Goal: Transaction & Acquisition: Purchase product/service

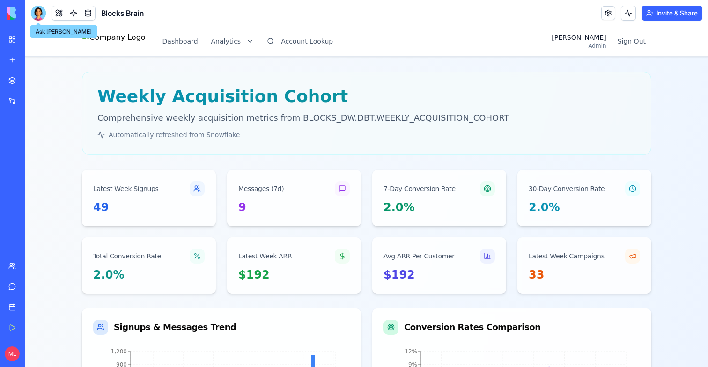
click at [18, 38] on link "My Workspace" at bounding box center [21, 39] width 37 height 19
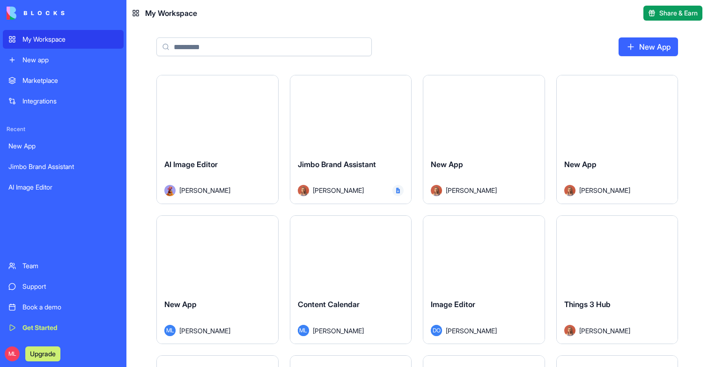
click at [7, 365] on div "ML Upgrade" at bounding box center [63, 354] width 121 height 26
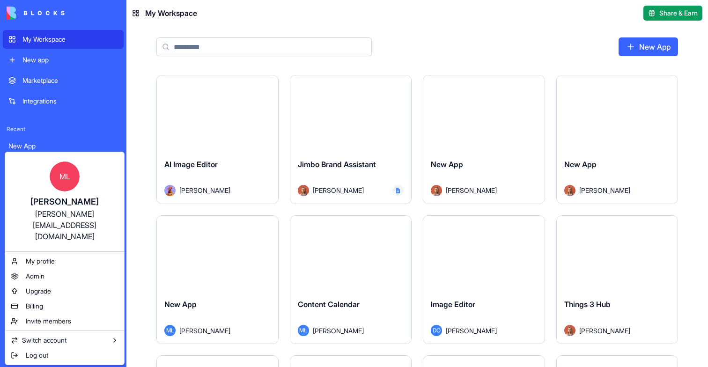
click at [43, 350] on html "My Workspace New app Marketplace Integrations Recent New App Jimbo Brand Assist…" at bounding box center [354, 183] width 708 height 367
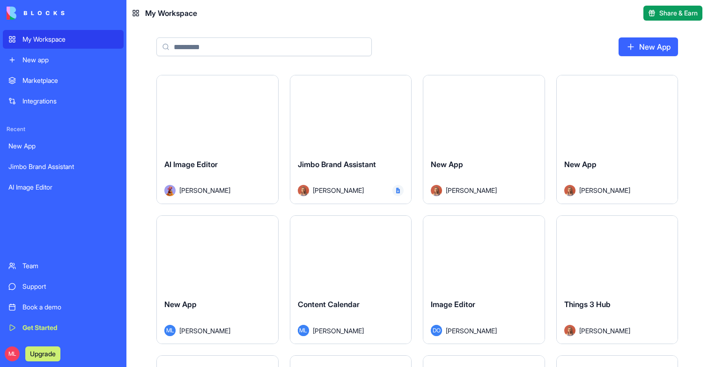
click at [43, 357] on button "Upgrade" at bounding box center [42, 354] width 35 height 15
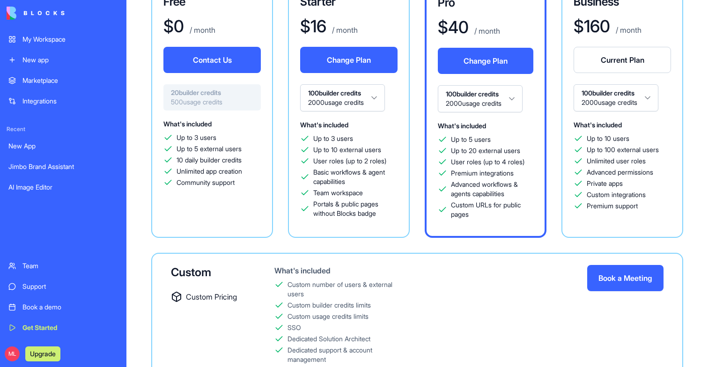
scroll to position [87, 0]
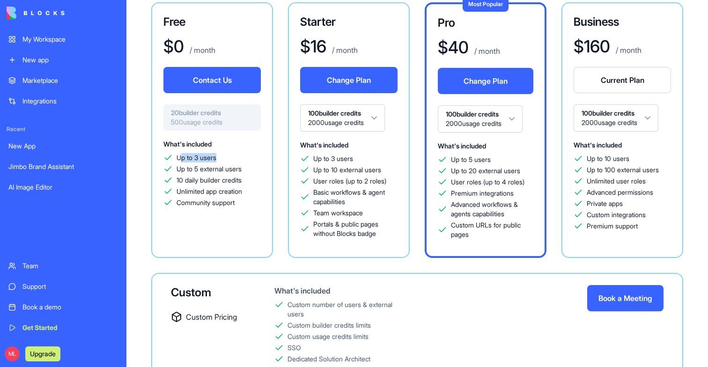
drag, startPoint x: 181, startPoint y: 155, endPoint x: 244, endPoint y: 155, distance: 62.8
click at [244, 155] on div "Up to 3 users" at bounding box center [212, 157] width 97 height 9
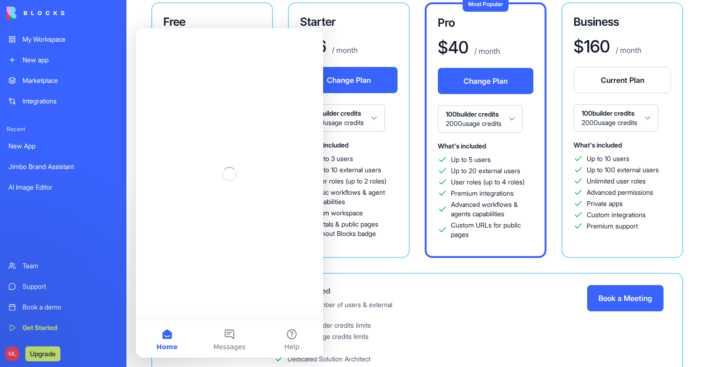
scroll to position [0, 0]
click at [372, 165] on div "Up to 3 users Up to 10 external users User roles (up to 2 roles) Basic workflow…" at bounding box center [348, 196] width 97 height 84
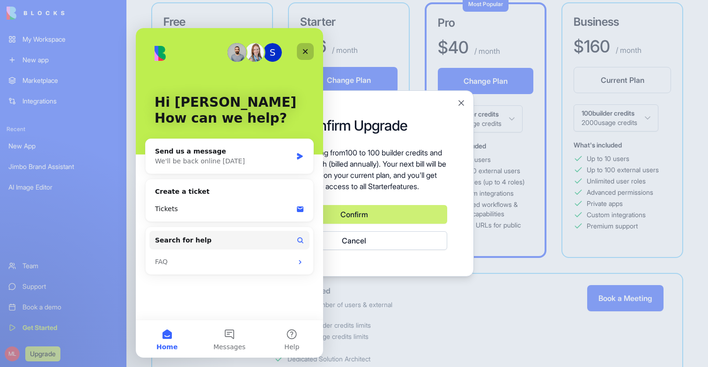
click at [305, 48] on icon "Close" at bounding box center [305, 51] width 7 height 7
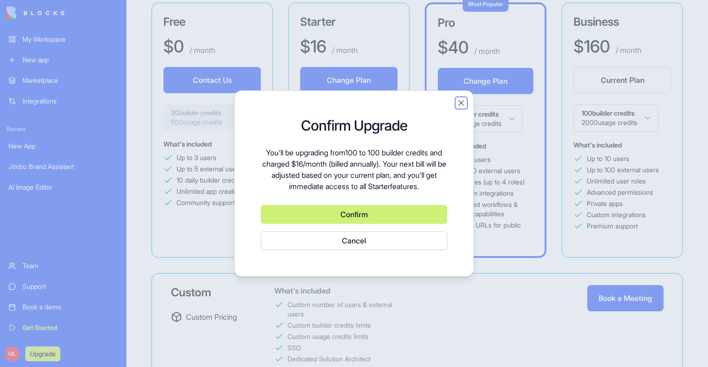
click at [458, 104] on button "Close" at bounding box center [461, 102] width 9 height 9
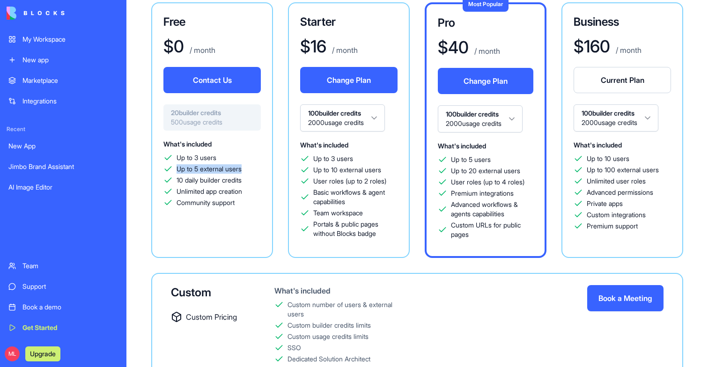
drag, startPoint x: 175, startPoint y: 171, endPoint x: 254, endPoint y: 171, distance: 78.7
click at [254, 171] on div "Up to 5 external users" at bounding box center [212, 168] width 97 height 9
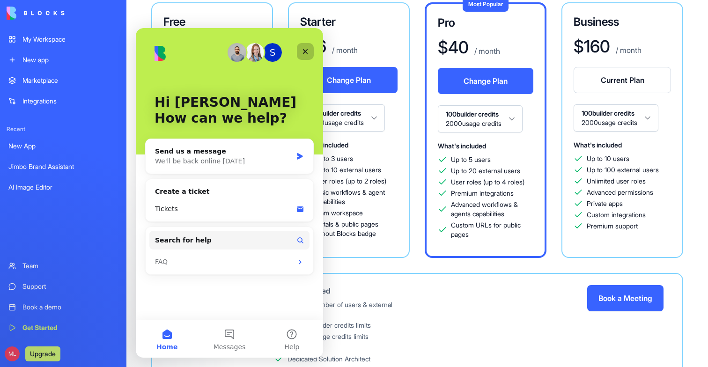
drag, startPoint x: 307, startPoint y: 56, endPoint x: 440, endPoint y: 115, distance: 145.4
click at [307, 56] on div "Close" at bounding box center [305, 51] width 17 height 17
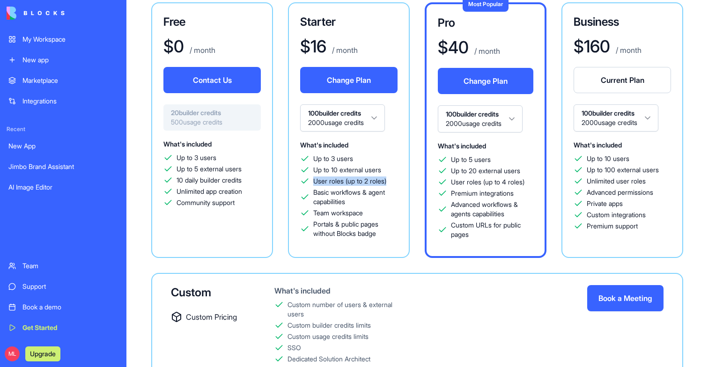
drag, startPoint x: 312, startPoint y: 181, endPoint x: 394, endPoint y: 180, distance: 82.0
click at [394, 180] on div "User roles (up to 2 roles)" at bounding box center [348, 181] width 97 height 9
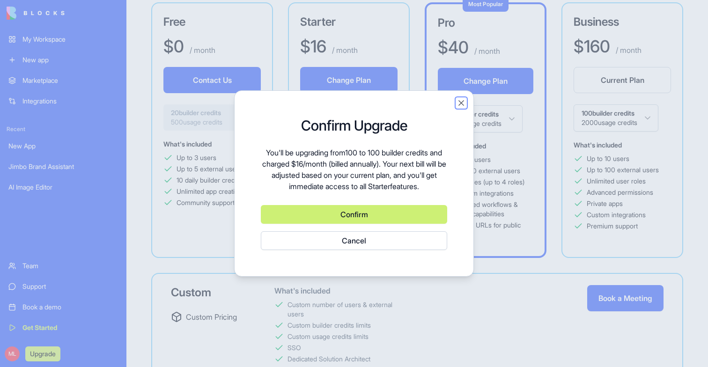
click at [462, 101] on button "Close" at bounding box center [461, 102] width 9 height 9
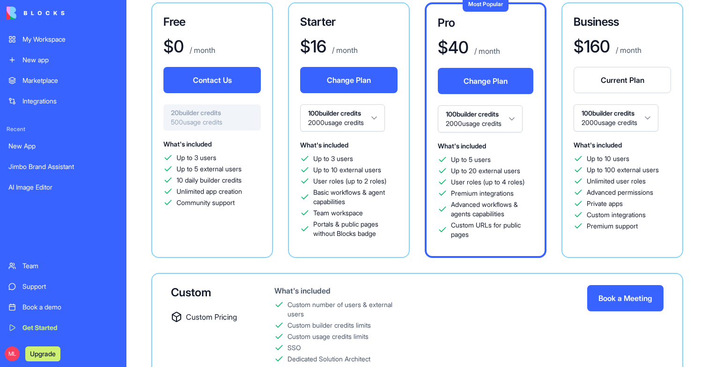
click at [393, 194] on span "Basic workflows & agent capabilities" at bounding box center [355, 197] width 84 height 19
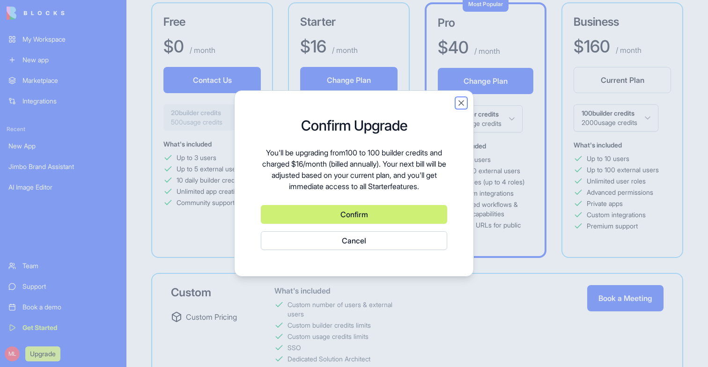
click at [461, 100] on button "Close" at bounding box center [461, 102] width 9 height 9
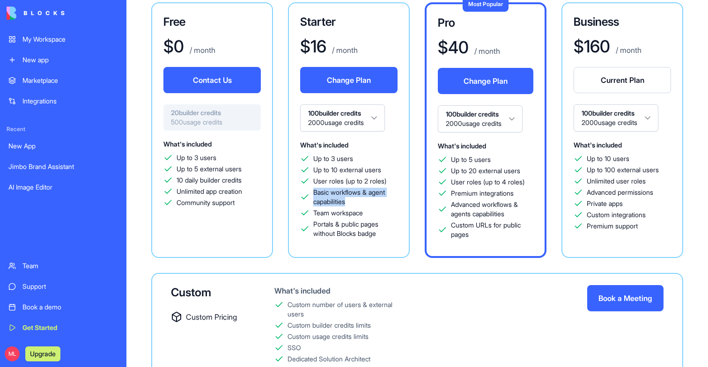
drag, startPoint x: 313, startPoint y: 194, endPoint x: 374, endPoint y: 199, distance: 60.7
click at [374, 199] on span "Basic workflows & agent capabilities" at bounding box center [355, 197] width 84 height 19
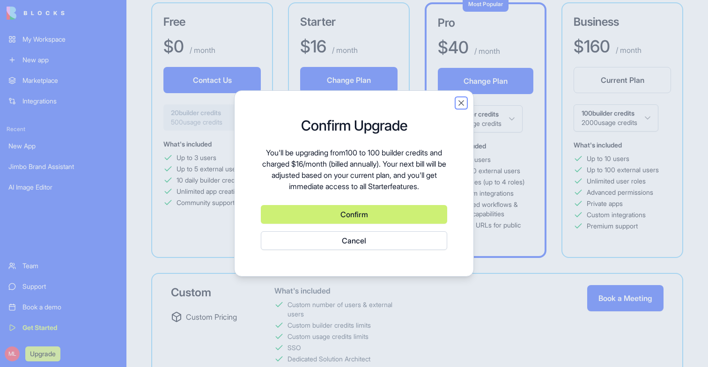
click at [462, 102] on button "Close" at bounding box center [461, 102] width 9 height 9
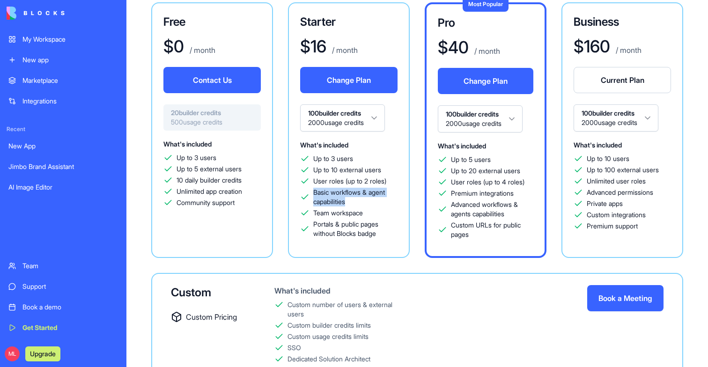
click at [343, 194] on span "Basic workflows & agent capabilities" at bounding box center [355, 197] width 84 height 19
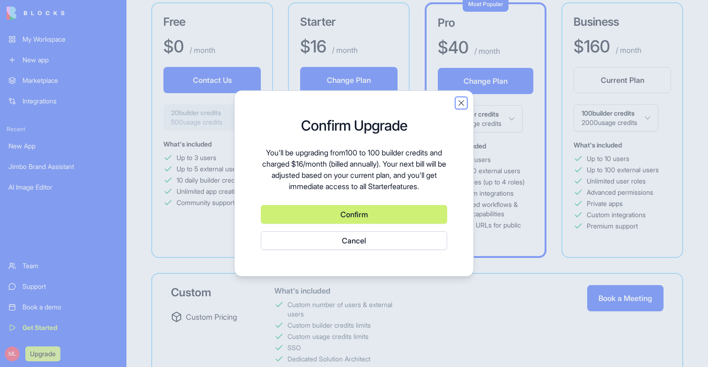
click at [464, 104] on button "Close" at bounding box center [461, 102] width 9 height 9
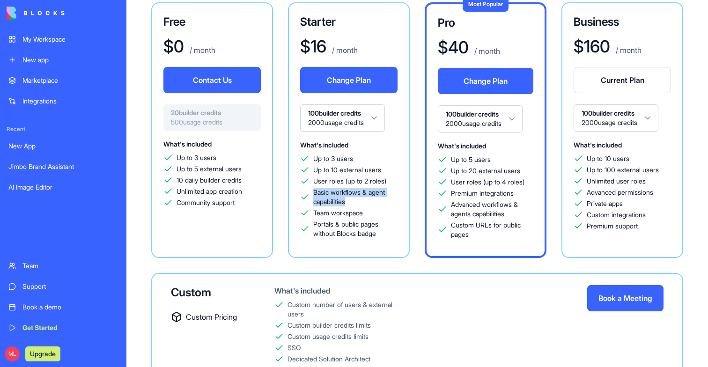
drag, startPoint x: 315, startPoint y: 194, endPoint x: 350, endPoint y: 203, distance: 36.8
click at [350, 203] on span "Basic workflows & agent capabilities" at bounding box center [355, 197] width 84 height 19
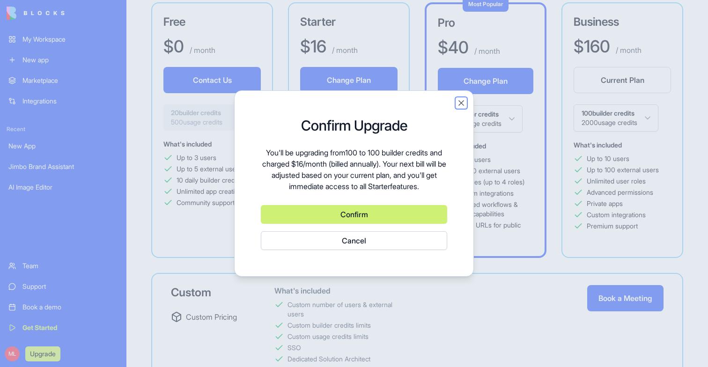
click at [460, 102] on button "Close" at bounding box center [461, 102] width 9 height 9
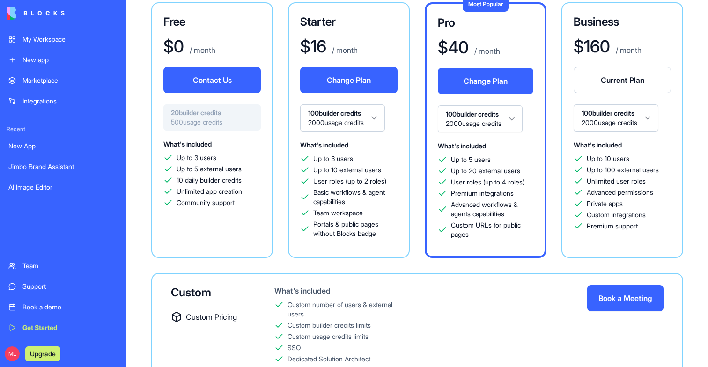
click at [380, 220] on span "Portals & public pages without Blocks badge" at bounding box center [355, 229] width 84 height 19
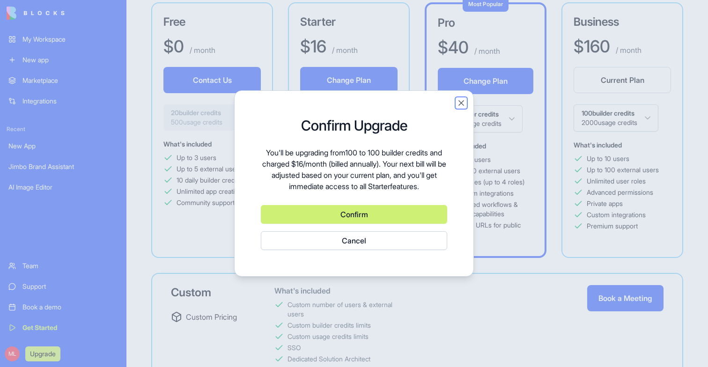
click at [461, 100] on button "Close" at bounding box center [461, 102] width 9 height 9
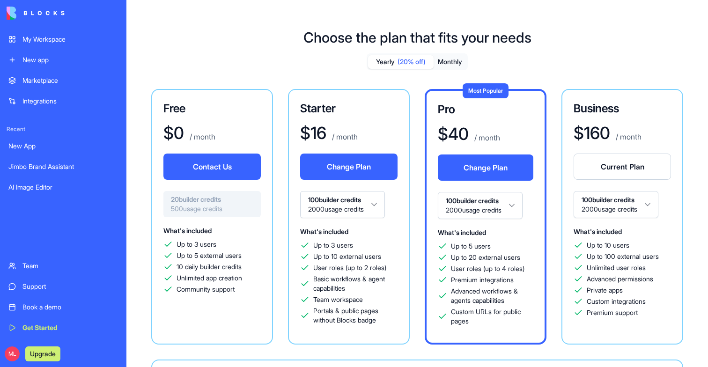
click at [311, 20] on div "Choose the plan that fits your needs Yearly (20% off) Monthly Free $ 0 / month …" at bounding box center [418, 264] width 582 height 501
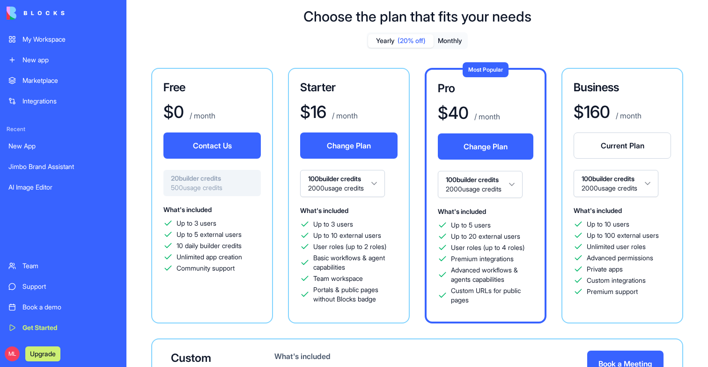
scroll to position [28, 0]
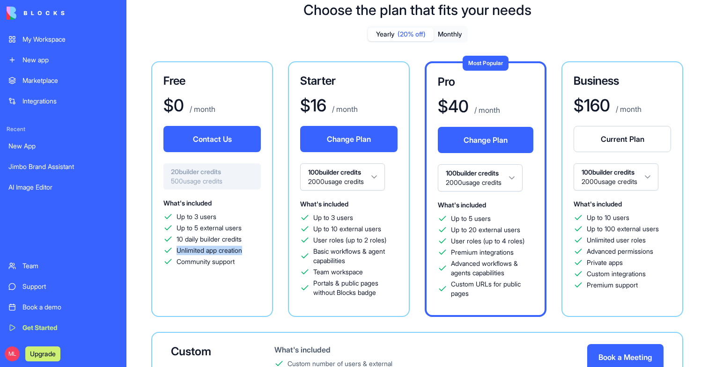
drag, startPoint x: 255, startPoint y: 253, endPoint x: 167, endPoint y: 252, distance: 88.1
click at [167, 252] on div "Unlimited app creation" at bounding box center [212, 250] width 97 height 9
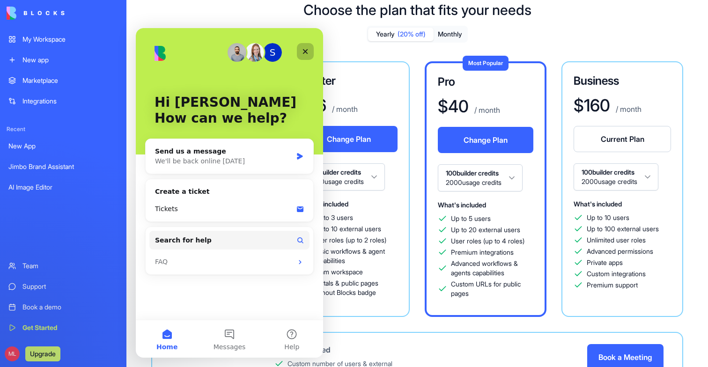
drag, startPoint x: 305, startPoint y: 55, endPoint x: 441, endPoint y: 96, distance: 141.9
click at [305, 55] on div "Close" at bounding box center [305, 51] width 17 height 17
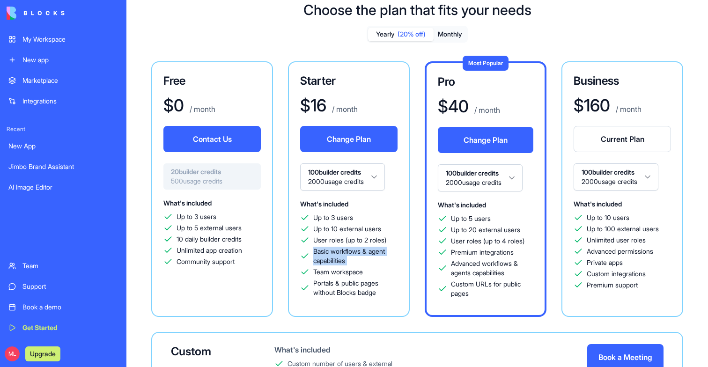
drag, startPoint x: 311, startPoint y: 252, endPoint x: 395, endPoint y: 267, distance: 85.7
click at [395, 267] on div "Up to 3 users Up to 10 external users User roles (up to 2 roles) Basic workflow…" at bounding box center [348, 255] width 97 height 84
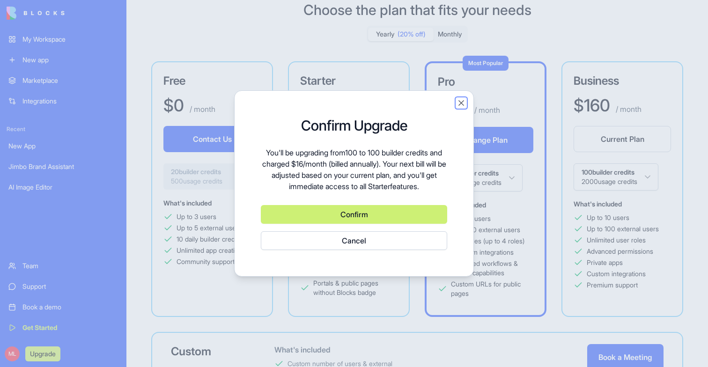
click at [462, 103] on button "Close" at bounding box center [461, 102] width 9 height 9
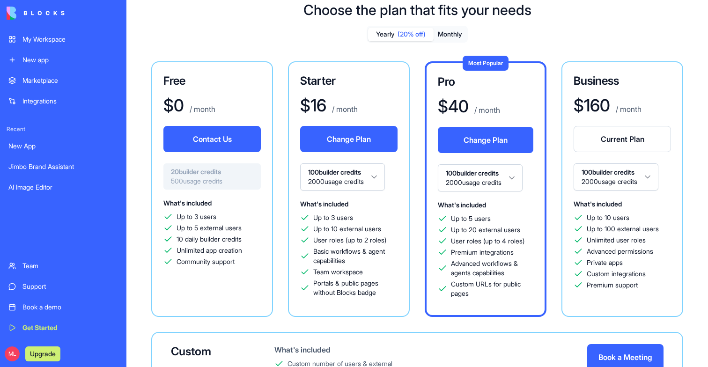
click at [378, 226] on span "Up to 10 external users" at bounding box center [347, 228] width 68 height 9
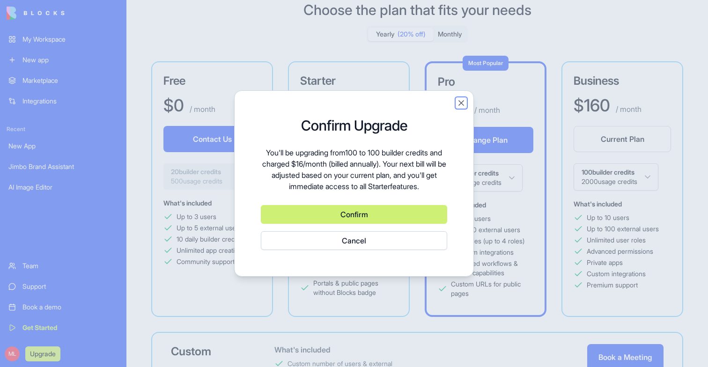
click at [464, 104] on button "Close" at bounding box center [461, 102] width 9 height 9
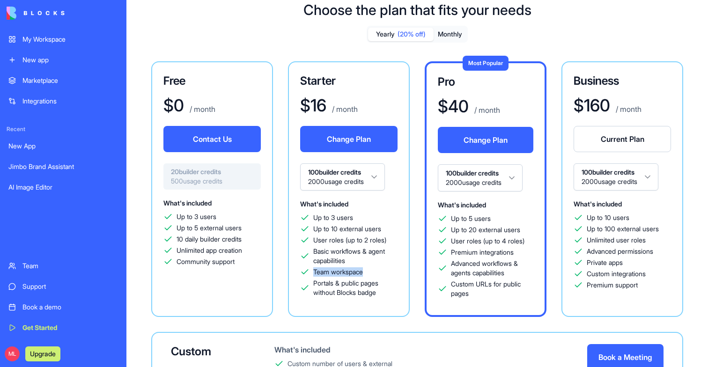
drag, startPoint x: 314, startPoint y: 273, endPoint x: 369, endPoint y: 273, distance: 54.8
click at [369, 273] on div "Team workspace" at bounding box center [348, 272] width 97 height 9
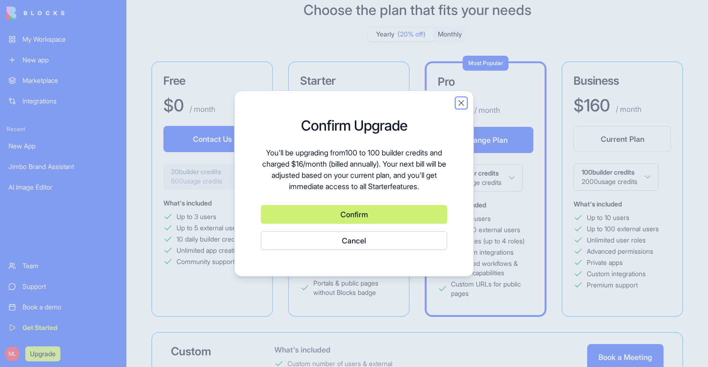
click at [462, 103] on button "Close" at bounding box center [461, 102] width 9 height 9
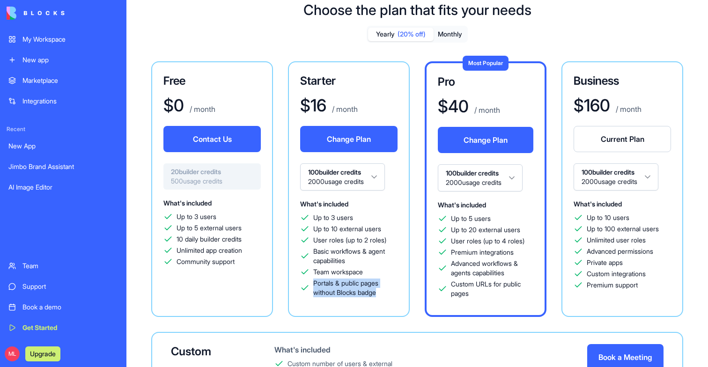
drag, startPoint x: 314, startPoint y: 282, endPoint x: 391, endPoint y: 297, distance: 78.4
click at [391, 297] on span "Portals & public pages without Blocks badge" at bounding box center [355, 288] width 84 height 19
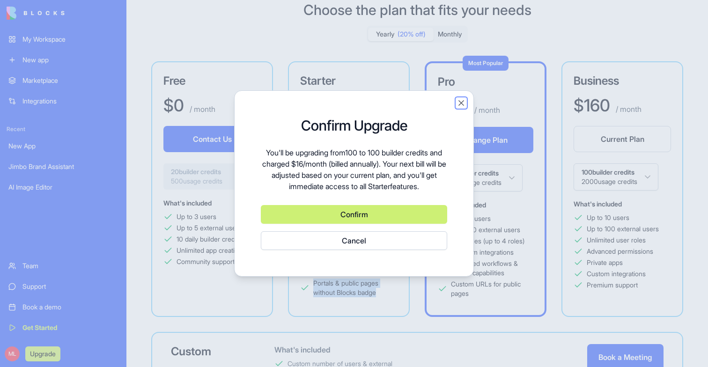
click at [461, 102] on button "Close" at bounding box center [461, 102] width 9 height 9
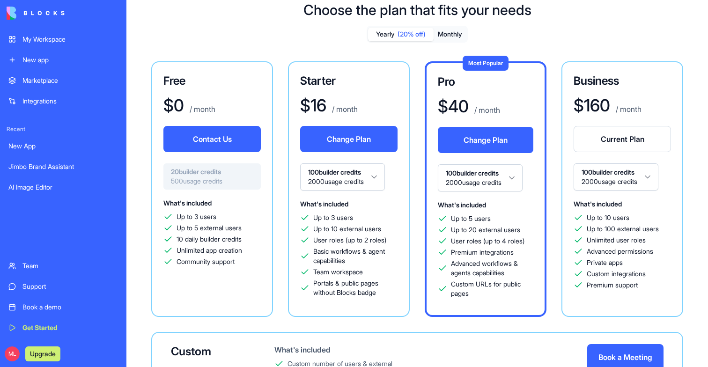
click at [439, 330] on div "Free $ 0 / month Contact Us 20 builder credits 500 usage credits What's include…" at bounding box center [418, 259] width 540 height 396
drag, startPoint x: 353, startPoint y: 260, endPoint x: 301, endPoint y: 255, distance: 52.2
click at [301, 255] on div "Basic workflows & agent capabilities" at bounding box center [348, 256] width 97 height 19
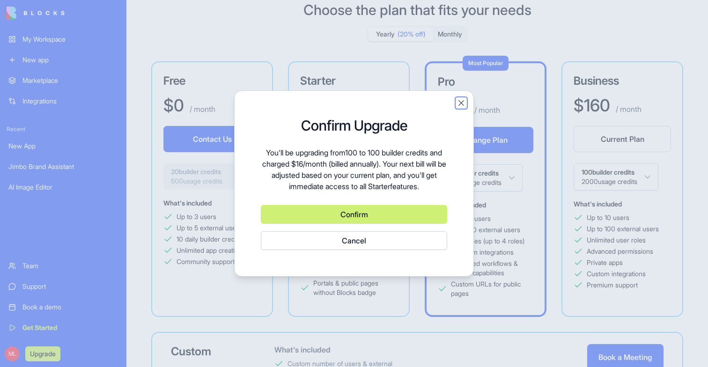
click at [459, 102] on button "Close" at bounding box center [461, 102] width 9 height 9
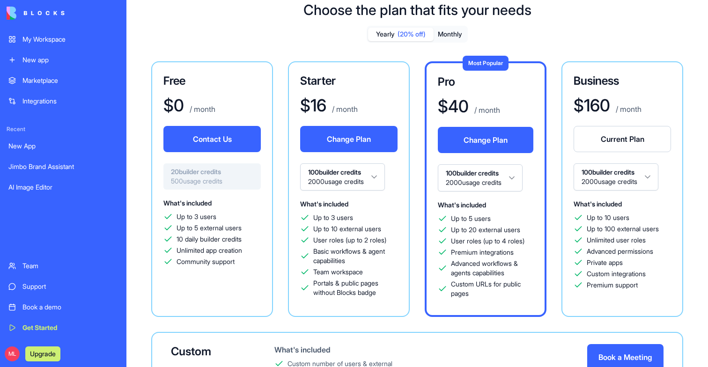
click at [366, 297] on span "Portals & public pages without Blocks badge" at bounding box center [355, 288] width 84 height 19
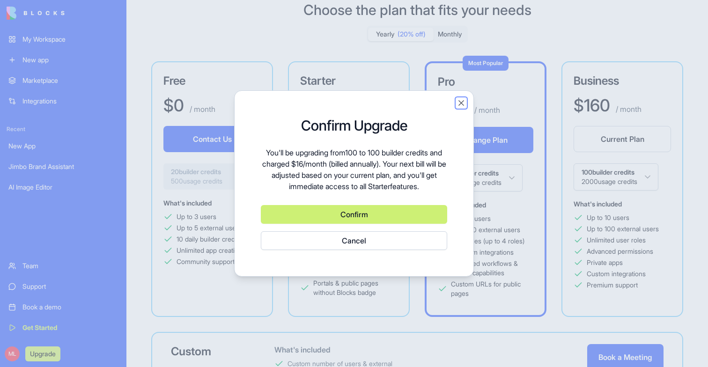
click at [458, 107] on button "Close" at bounding box center [461, 102] width 9 height 9
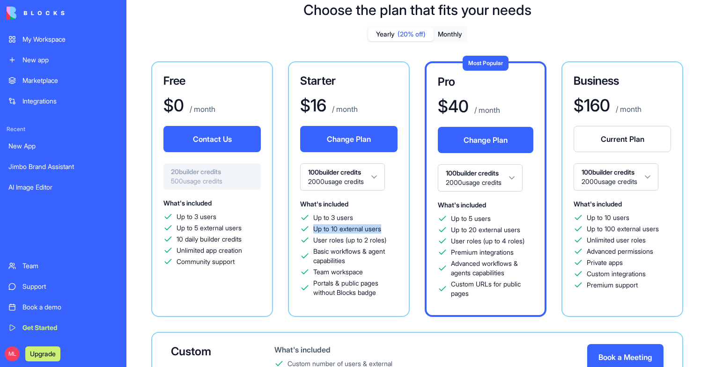
drag, startPoint x: 312, startPoint y: 228, endPoint x: 396, endPoint y: 228, distance: 84.8
click at [396, 228] on div "Up to 10 external users" at bounding box center [348, 228] width 97 height 9
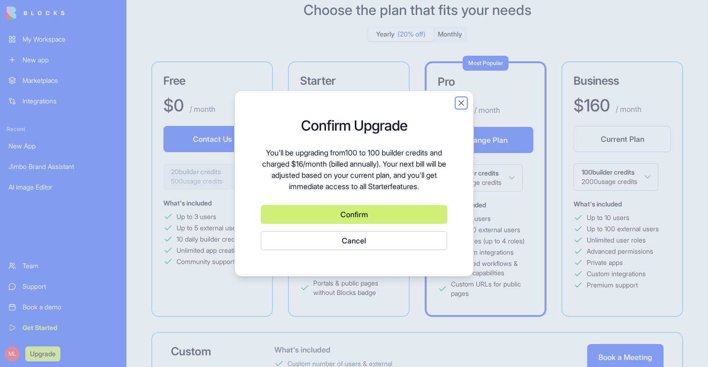
click at [463, 101] on button "Close" at bounding box center [461, 102] width 9 height 9
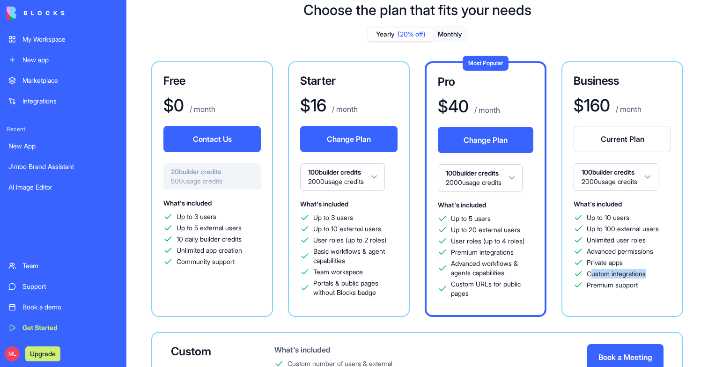
drag, startPoint x: 590, startPoint y: 273, endPoint x: 656, endPoint y: 273, distance: 66.1
click at [656, 273] on div "Custom integrations" at bounding box center [622, 273] width 97 height 9
drag, startPoint x: 642, startPoint y: 289, endPoint x: 583, endPoint y: 288, distance: 59.0
click at [583, 288] on div "Premium support" at bounding box center [622, 285] width 97 height 9
click at [696, 302] on div "Choose the plan that fits your needs Yearly (20% off) Monthly Free $ 0 / month …" at bounding box center [418, 236] width 582 height 501
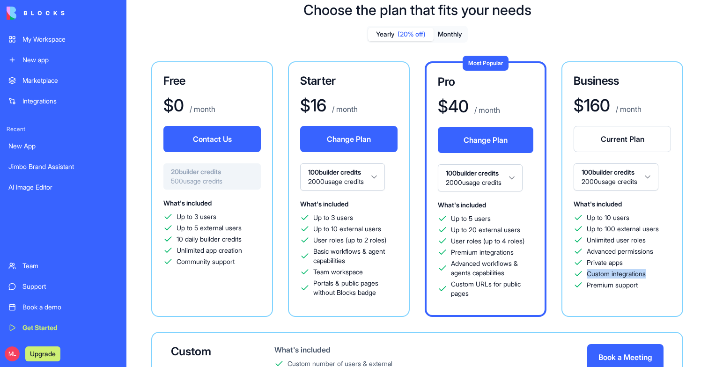
drag, startPoint x: 587, startPoint y: 273, endPoint x: 653, endPoint y: 276, distance: 66.1
click at [653, 276] on div "Custom integrations" at bounding box center [622, 273] width 97 height 9
drag, startPoint x: 583, startPoint y: 285, endPoint x: 644, endPoint y: 286, distance: 60.9
click at [644, 286] on div "Premium support" at bounding box center [622, 285] width 97 height 9
drag, startPoint x: 589, startPoint y: 264, endPoint x: 634, endPoint y: 264, distance: 44.5
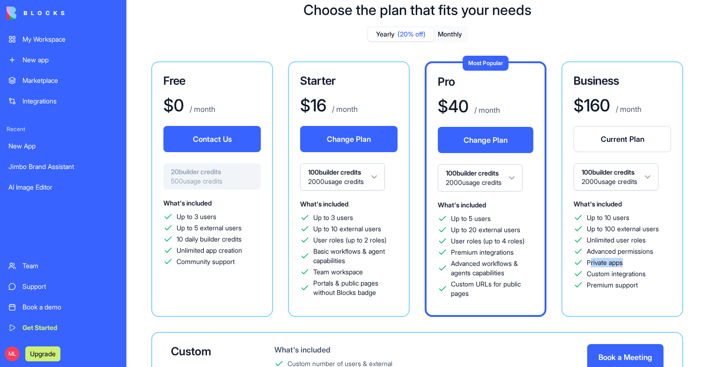
click at [634, 264] on div "Private apps" at bounding box center [622, 262] width 97 height 9
click at [585, 264] on div "Private apps" at bounding box center [622, 262] width 97 height 9
drag, startPoint x: 588, startPoint y: 265, endPoint x: 631, endPoint y: 265, distance: 42.6
click at [631, 265] on div "Private apps" at bounding box center [622, 262] width 97 height 9
click at [629, 266] on div "Private apps" at bounding box center [622, 262] width 97 height 9
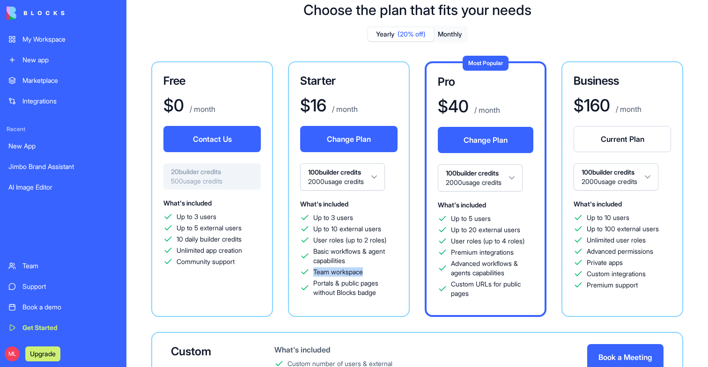
drag, startPoint x: 313, startPoint y: 271, endPoint x: 366, endPoint y: 271, distance: 52.5
click at [363, 271] on span "Team workspace" at bounding box center [338, 272] width 50 height 9
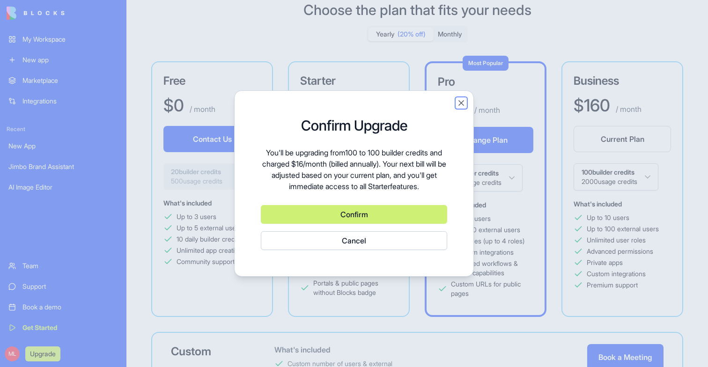
click at [461, 103] on button "Close" at bounding box center [461, 102] width 9 height 9
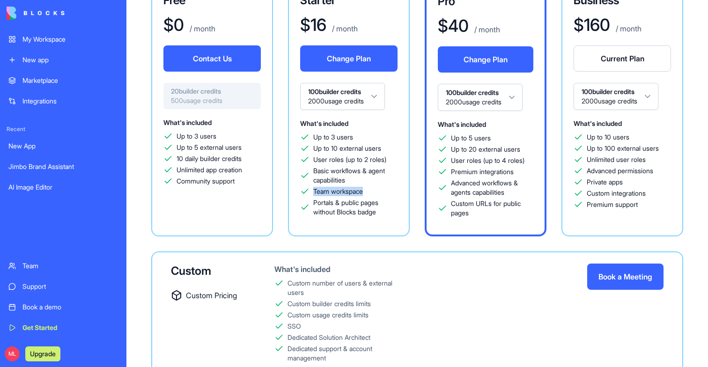
scroll to position [124, 0]
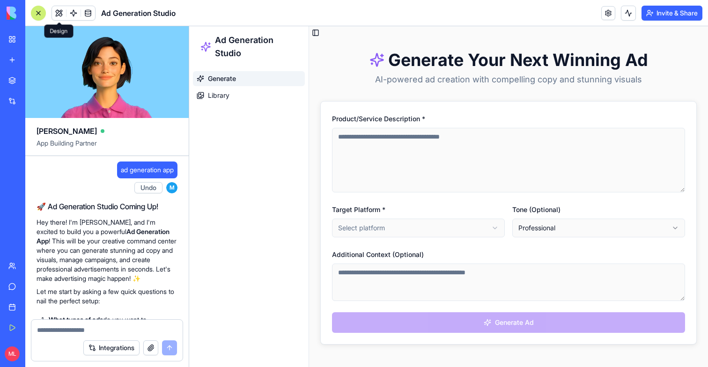
scroll to position [805, 0]
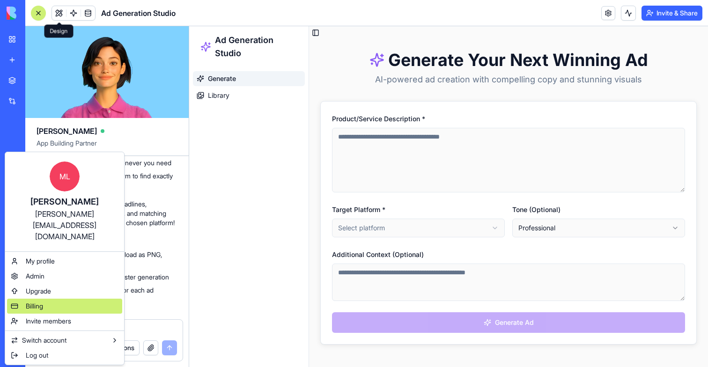
click at [38, 299] on div "Billing" at bounding box center [64, 306] width 115 height 15
